Goal: Complete application form: Complete application form

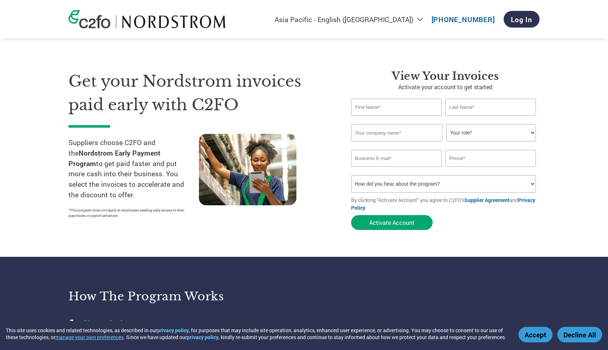
select select "en-AU"
click at [402, 106] on input "text" at bounding box center [396, 107] width 91 height 17
type input "Michael"
click at [496, 106] on input "text" at bounding box center [491, 107] width 91 height 17
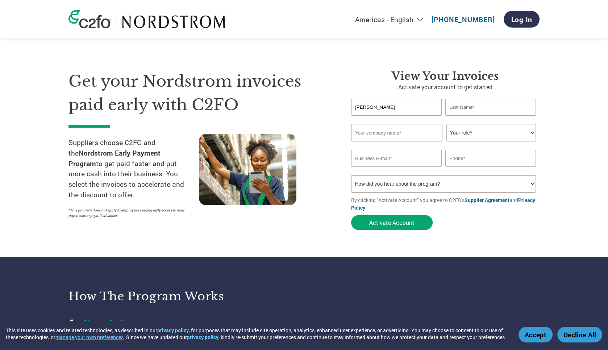
click at [484, 106] on input "text" at bounding box center [491, 107] width 91 height 17
type input "Jankelowitz"
click at [405, 135] on input "text" at bounding box center [396, 132] width 91 height 17
paste input "B&B DESIGN PTY LTD T/A BELLE &"
click at [483, 133] on select "Your role* CFO Controller Credit Manager Finance Director Treasurer CEO Preside…" at bounding box center [492, 132] width 90 height 17
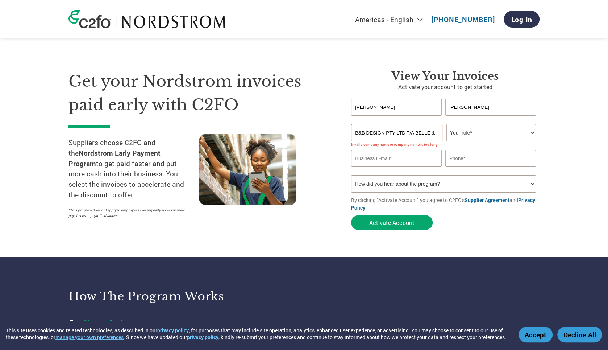
drag, startPoint x: 407, startPoint y: 132, endPoint x: 488, endPoint y: 133, distance: 81.2
click at [488, 133] on div "B&B DESIGN PTY LTD T/A BELLE & Your role* CFO Controller Credit Manager Finance…" at bounding box center [445, 132] width 189 height 17
type input "B&B DESIGN PTY LTD"
click at [493, 133] on select "Your role* CFO Controller Credit Manager Finance Director Treasurer CEO Preside…" at bounding box center [492, 132] width 90 height 17
select select "CONTROLLER"
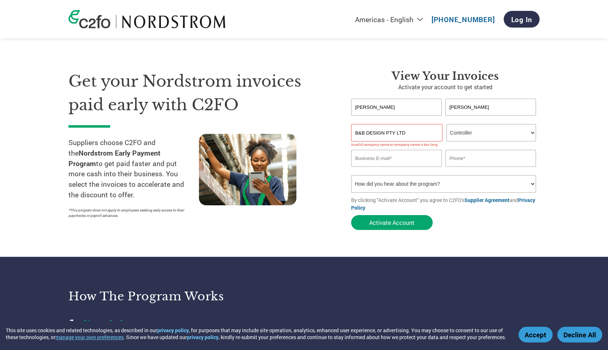
click at [447, 124] on select "Your role* CFO Controller Credit Manager Finance Director Treasurer CEO Preside…" at bounding box center [492, 132] width 90 height 17
click at [377, 168] on div "Inavlid Email Address Inavlid Phone Number" at bounding box center [445, 171] width 189 height 8
click at [376, 161] on input "email" at bounding box center [396, 158] width 91 height 17
type input "michael@belleandbloom.com"
click at [471, 161] on input "text" at bounding box center [491, 158] width 91 height 17
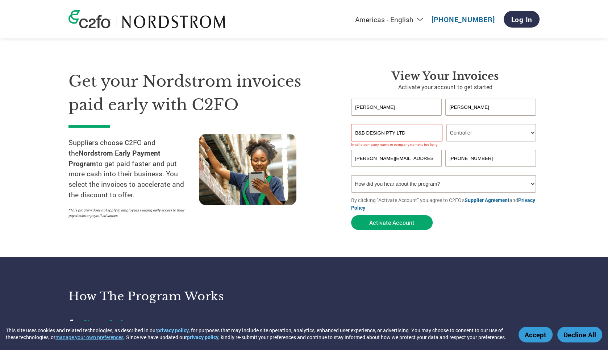
type input "+61414617589"
click at [467, 185] on select "How did you hear about the program? Received a letter Email Social Media Online…" at bounding box center [443, 183] width 185 height 17
select select "Other"
click at [351, 176] on select "How did you hear about the program? Received a letter Email Social Media Online…" at bounding box center [443, 183] width 185 height 17
click at [401, 224] on button "Activate Account" at bounding box center [392, 222] width 82 height 15
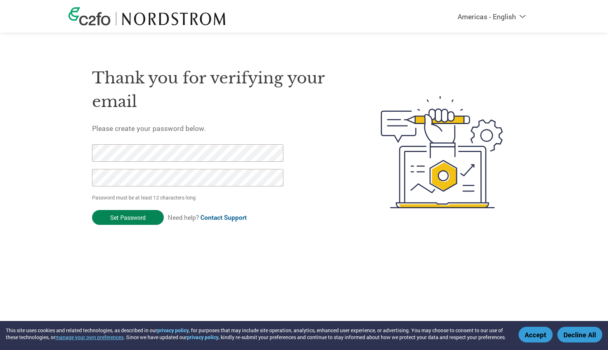
click at [111, 219] on input "Set Password" at bounding box center [128, 217] width 72 height 15
